Goal: Information Seeking & Learning: Compare options

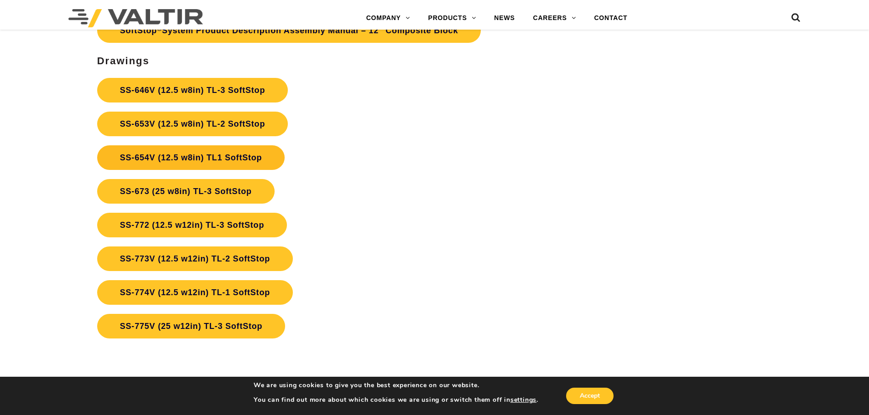
scroll to position [3419, 0]
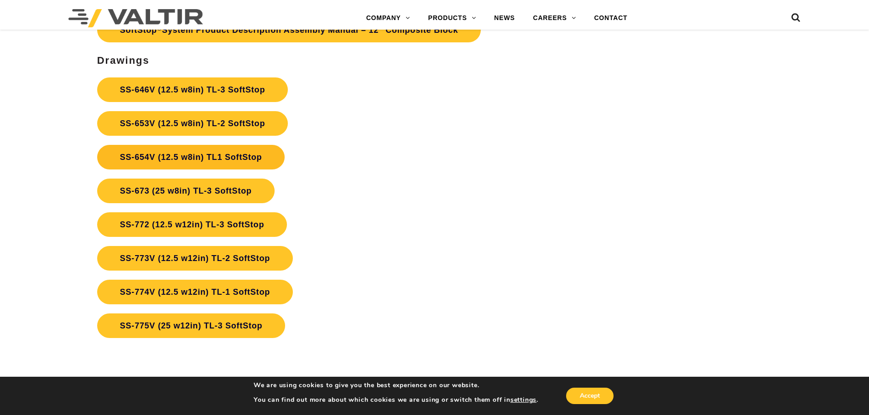
click at [176, 156] on link "SS-654V (12.5 w8in) TL1 SoftStop" at bounding box center [191, 157] width 188 height 25
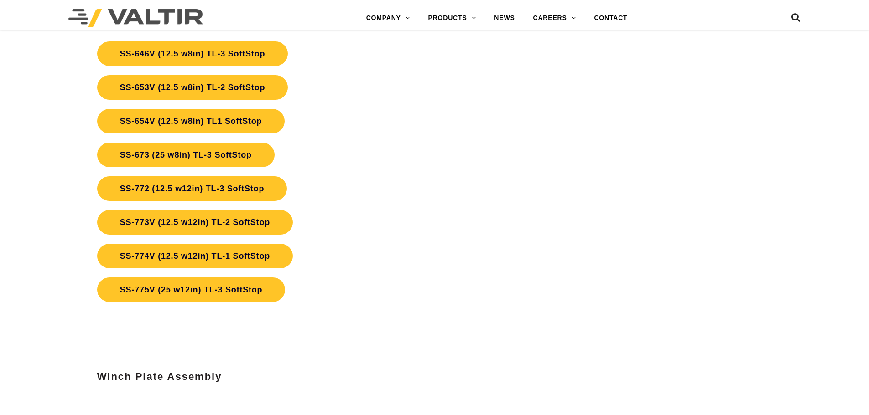
scroll to position [3419, 0]
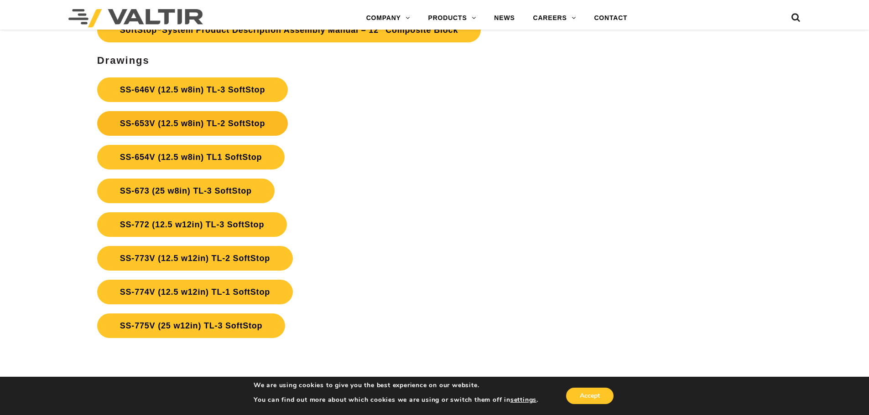
click at [220, 121] on link "SS-653V (12.5 w8in) TL-2 SoftStop" at bounding box center [192, 123] width 191 height 25
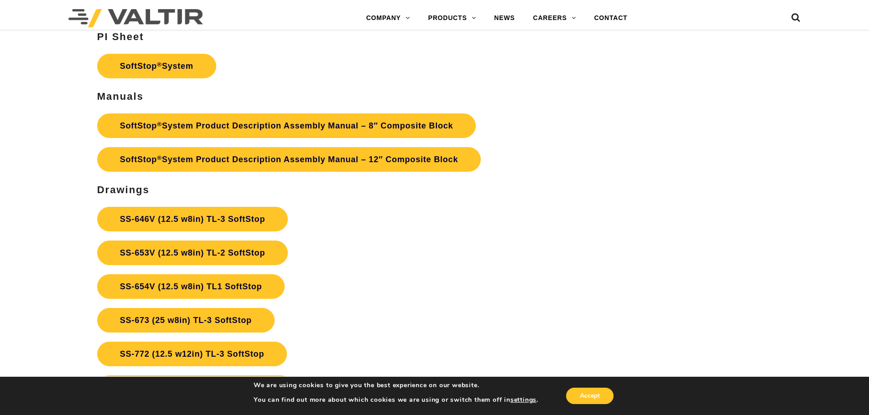
scroll to position [3288, 0]
